Goal: Find specific page/section: Find specific page/section

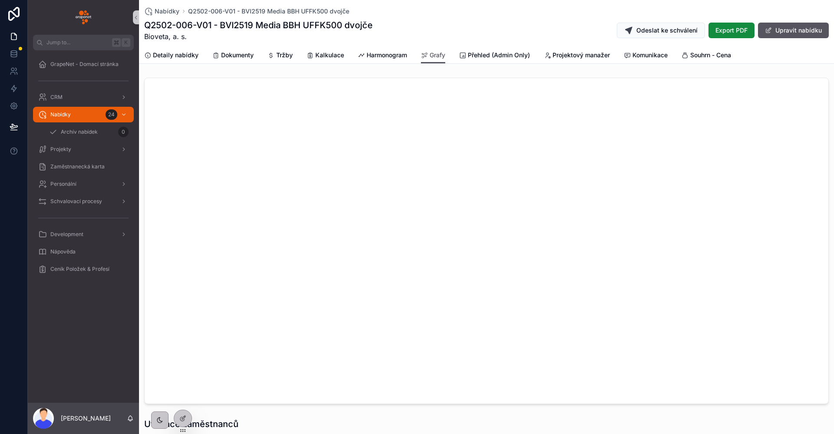
click at [441, 38] on div "Q2502-006-V01 - BVI2519 Media BBH UFFK500 dvojče Bioveta, a. s. Odeslat ke schv…" at bounding box center [486, 30] width 684 height 23
click at [495, 7] on div "Nabídky Q2502-006-V01 - BVI2519 Media BBH UFFK500 dvojče Q2502-006-V01 - BVI251…" at bounding box center [486, 23] width 684 height 47
click at [101, 73] on div "scrollable content" at bounding box center [83, 81] width 111 height 16
click at [102, 69] on div "GrapeNet - Domací stránka" at bounding box center [83, 64] width 90 height 14
